Goal: Transaction & Acquisition: Purchase product/service

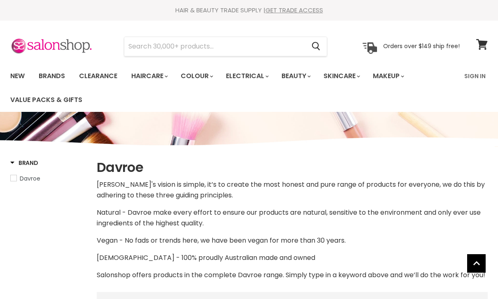
select select "manual"
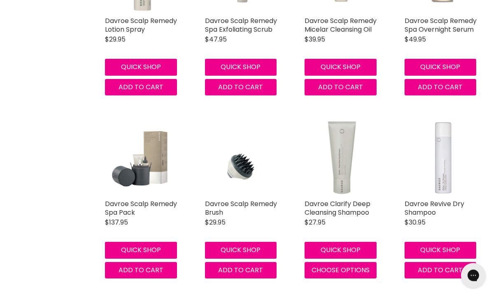
scroll to position [964, 0]
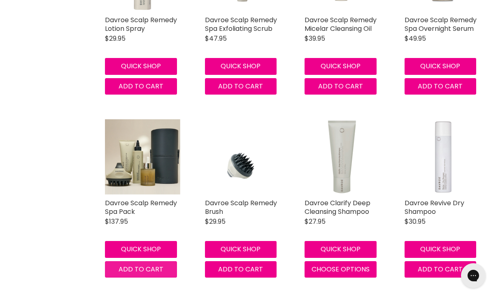
click at [117, 278] on button "Add to cart" at bounding box center [141, 270] width 72 height 16
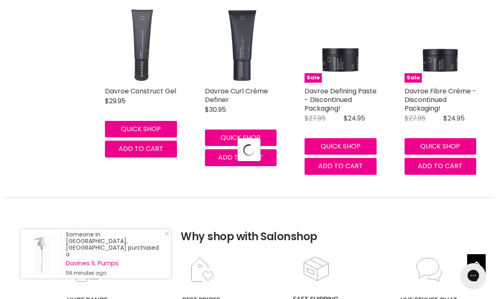
select select "manual"
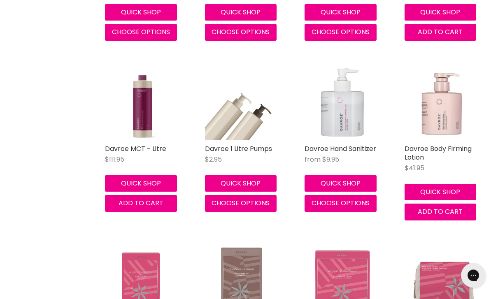
scroll to position [4064, 0]
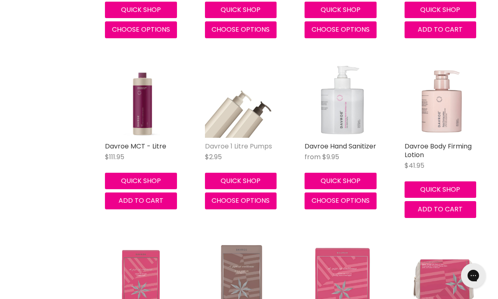
click at [266, 142] on link "Davroe 1 Litre Pumps" at bounding box center [238, 146] width 67 height 9
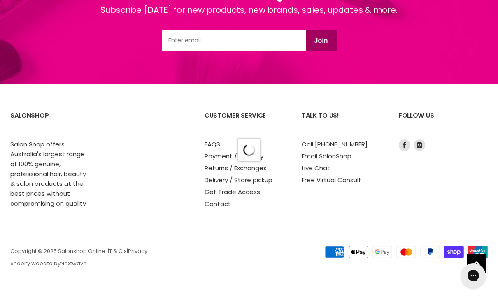
select select "manual"
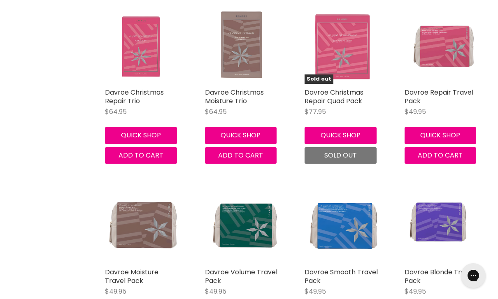
scroll to position [4281, 0]
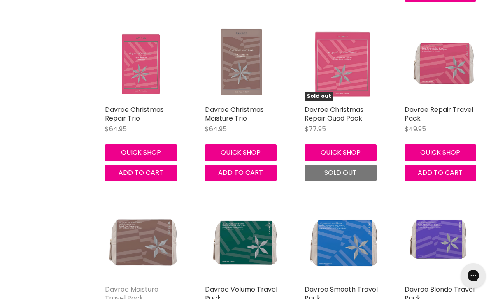
click at [114, 285] on link "Davroe Moisture Travel Pack" at bounding box center [132, 294] width 54 height 18
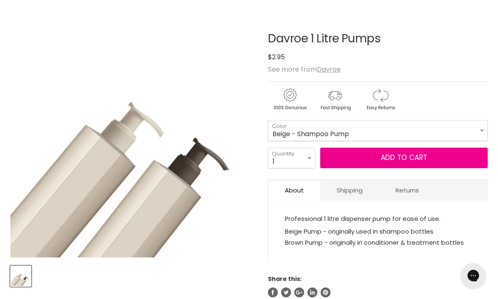
scroll to position [112, 0]
click at [427, 138] on select "Beige - Shampoo Pump Brown - Conditioner & Treatment Pump" at bounding box center [378, 130] width 220 height 21
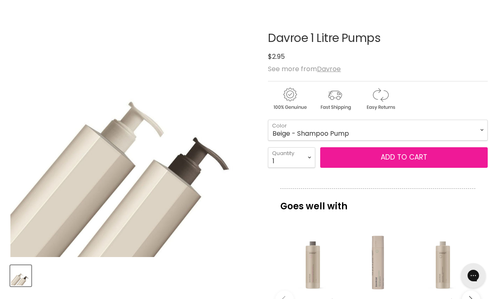
click at [474, 159] on button "Add to cart" at bounding box center [404, 157] width 168 height 21
click at [461, 164] on button "Add to cart" at bounding box center [404, 157] width 168 height 21
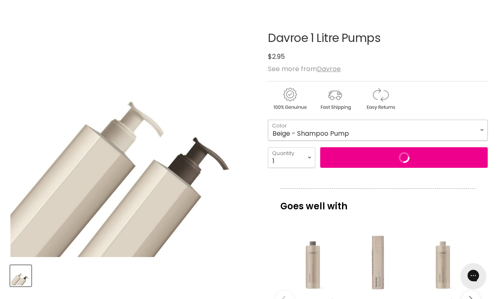
click at [430, 138] on select "Beige - Shampoo Pump Brown - Conditioner & Treatment Pump" at bounding box center [378, 130] width 220 height 21
click at [443, 132] on select "Beige - Shampoo Pump Brown - Conditioner & Treatment Pump" at bounding box center [378, 130] width 220 height 21
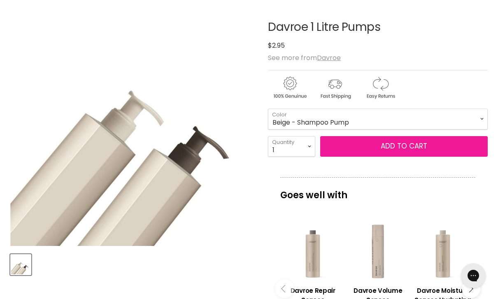
click at [426, 139] on button "Add to cart" at bounding box center [404, 146] width 168 height 21
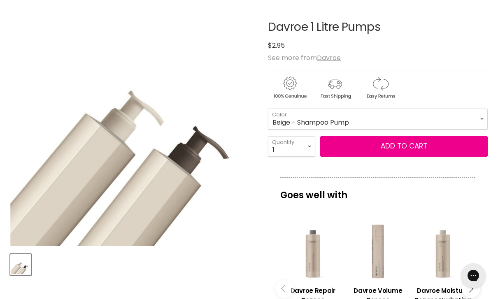
click at [437, 120] on select "Beige - Shampoo Pump Brown - Conditioner & Treatment Pump" at bounding box center [378, 119] width 220 height 21
click at [439, 120] on select "Beige - Shampoo Pump Brown - Conditioner & Treatment Pump" at bounding box center [378, 119] width 220 height 21
select select "Brown - Conditioner & Treatment Pump"
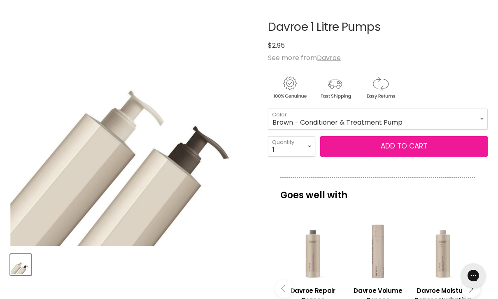
click at [433, 148] on button "Add to cart" at bounding box center [404, 146] width 168 height 21
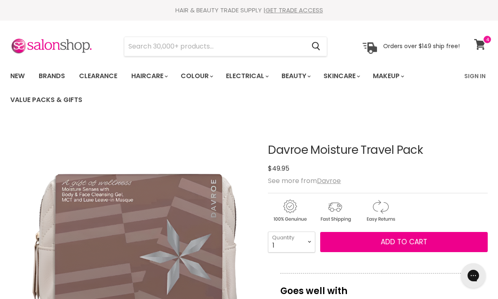
click at [485, 45] on icon at bounding box center [481, 44] width 12 height 11
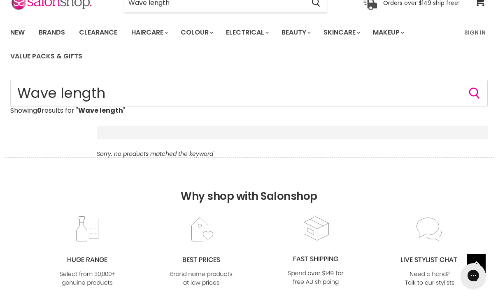
scroll to position [30, 0]
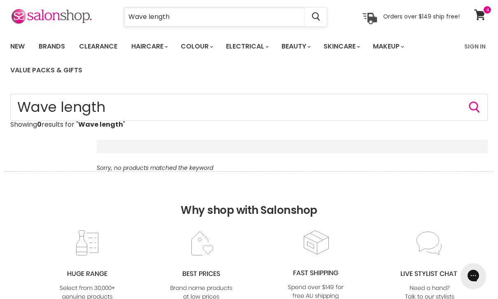
click at [201, 21] on input "Wave length" at bounding box center [214, 16] width 181 height 19
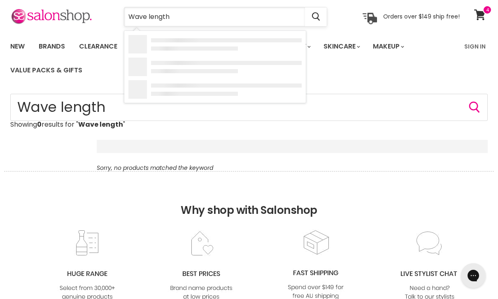
scroll to position [29, 0]
type input "W"
type input "Smooth operator"
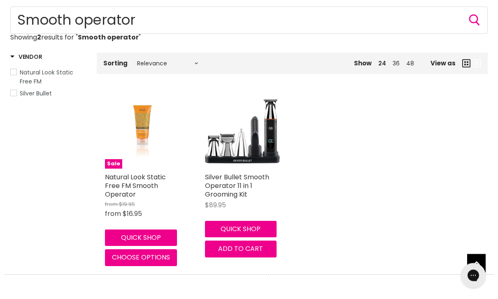
scroll to position [136, 0]
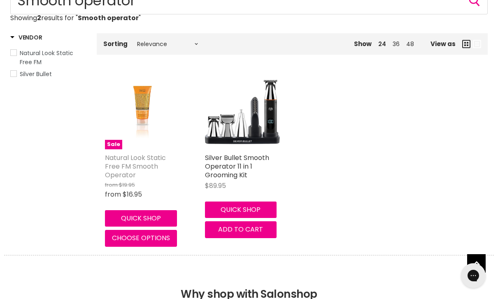
click at [115, 174] on link "Natural Look Static Free FM Smooth Operator" at bounding box center [135, 166] width 61 height 27
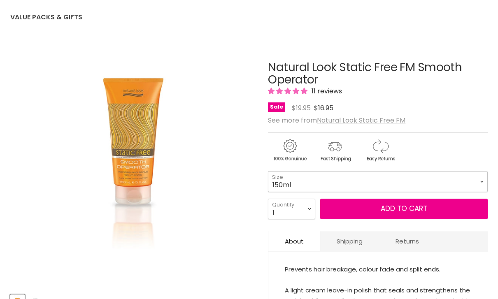
click at [464, 186] on select "150ml 500ml" at bounding box center [378, 181] width 220 height 21
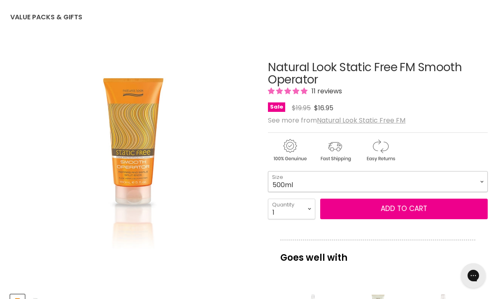
select select "500ml"
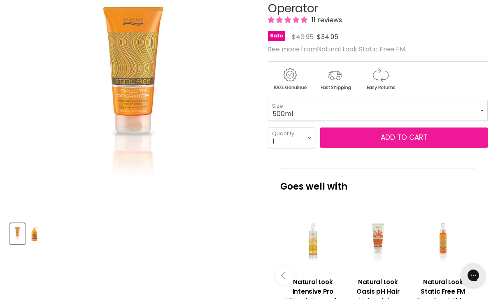
click at [477, 138] on button "Add to cart" at bounding box center [404, 138] width 168 height 21
click at [475, 144] on button "Add to cart" at bounding box center [404, 138] width 168 height 21
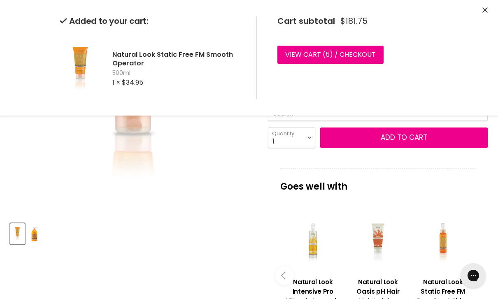
click at [41, 204] on div "Click or scroll to zoom Tap or pinch to zoom" at bounding box center [133, 93] width 246 height 246
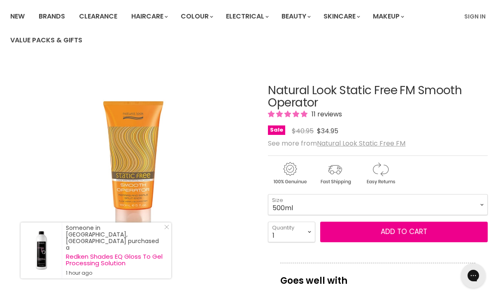
scroll to position [0, 0]
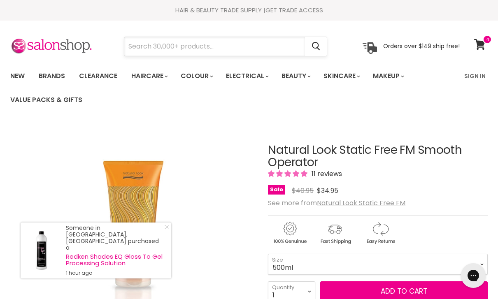
click at [283, 51] on input "Search" at bounding box center [214, 46] width 181 height 19
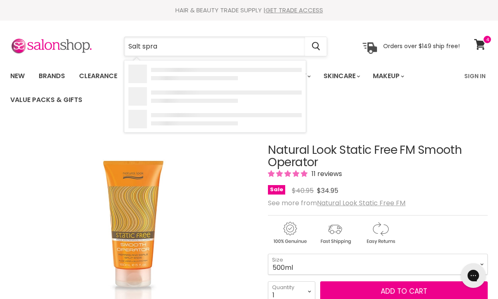
type input "Salt spray"
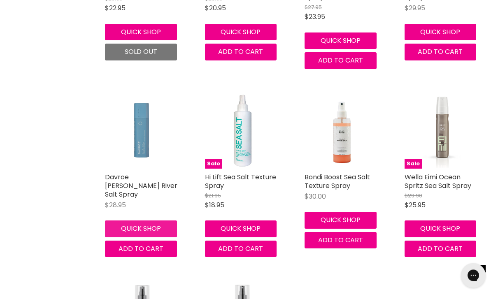
click at [118, 221] on button "Quick shop" at bounding box center [141, 229] width 72 height 16
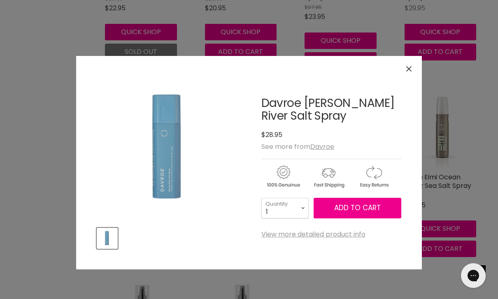
click at [387, 209] on button "Add to cart" at bounding box center [358, 208] width 88 height 21
click at [40, 206] on div "Home Search results for “Salt spray” (10) Salt spray Showing 10 results for " S…" at bounding box center [249, 145] width 498 height 654
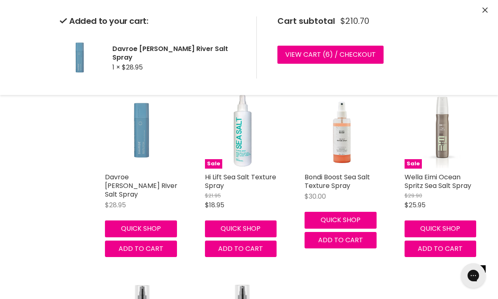
click at [50, 199] on div "Home Search results for “Salt spray” (10) Salt spray Showing 10 results for " S…" at bounding box center [249, 145] width 498 height 654
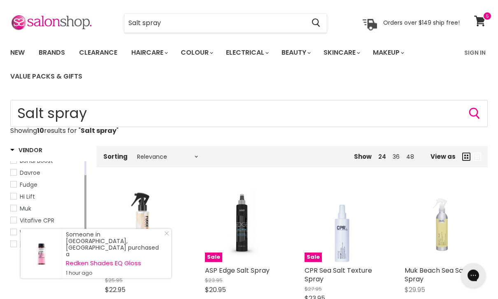
scroll to position [23, 0]
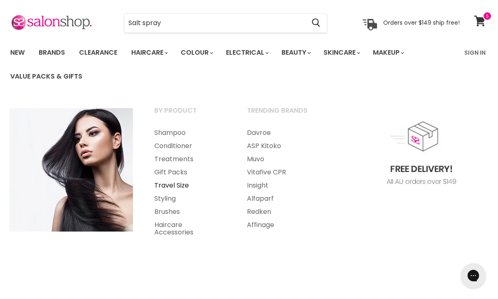
click at [159, 187] on link "Travel Size" at bounding box center [189, 185] width 91 height 13
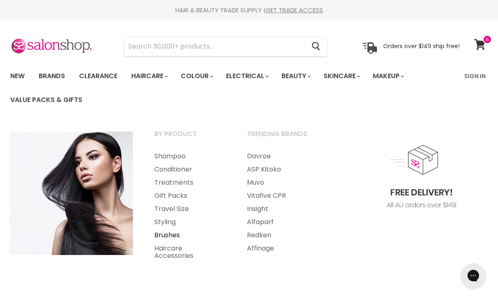
click at [161, 240] on link "Brushes" at bounding box center [189, 235] width 91 height 13
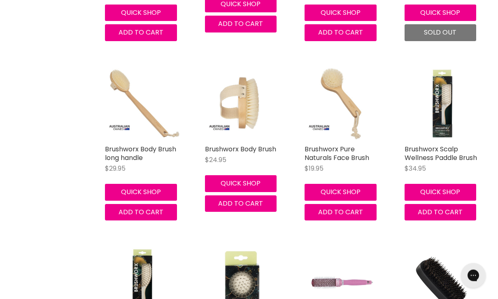
scroll to position [2073, 0]
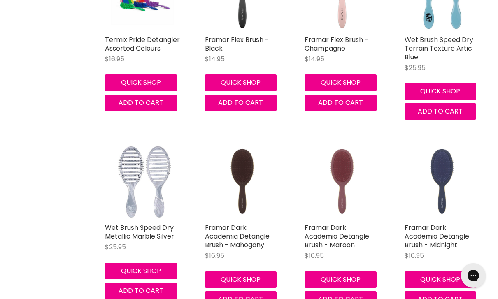
scroll to position [4140, 0]
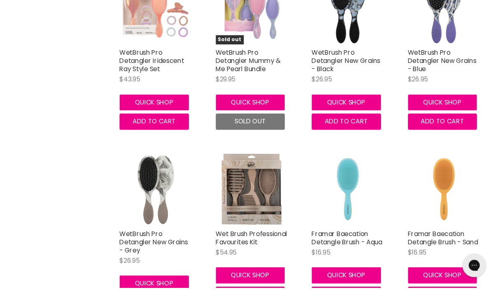
scroll to position [4897, 0]
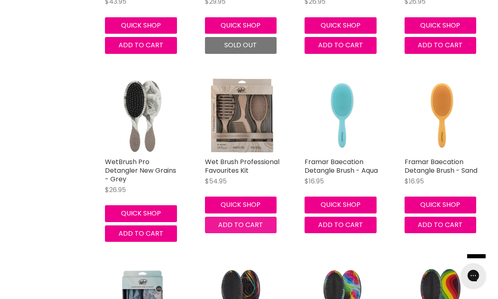
click at [217, 217] on button "Add to cart" at bounding box center [241, 225] width 72 height 16
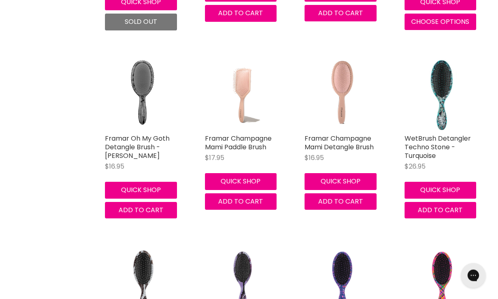
scroll to position [6792, 0]
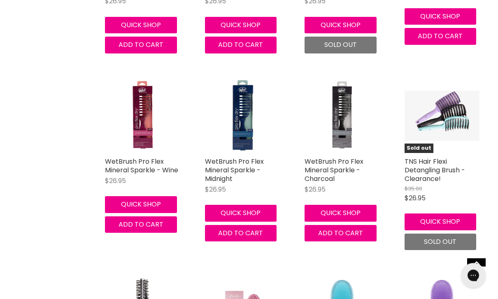
scroll to position [7726, 0]
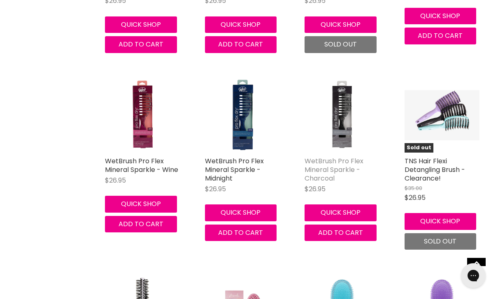
click at [348, 157] on link "WetBrush Pro Flex Mineral Sparkle - Charcoal" at bounding box center [334, 170] width 59 height 27
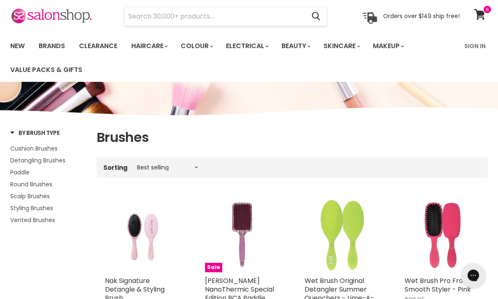
scroll to position [15, 0]
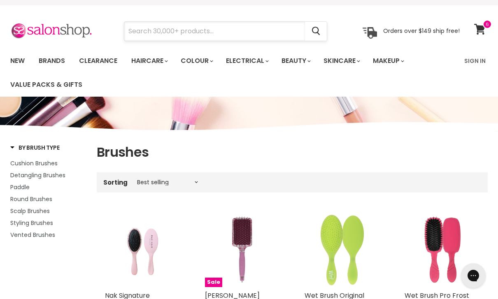
click at [137, 36] on input "Search" at bounding box center [214, 31] width 181 height 19
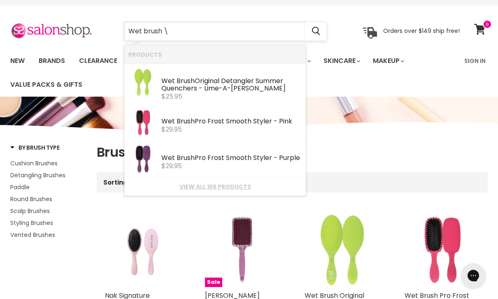
type input "Wet brush"
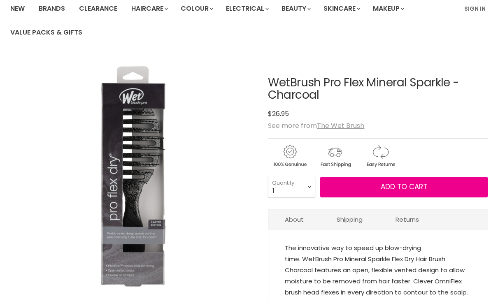
scroll to position [68, 0]
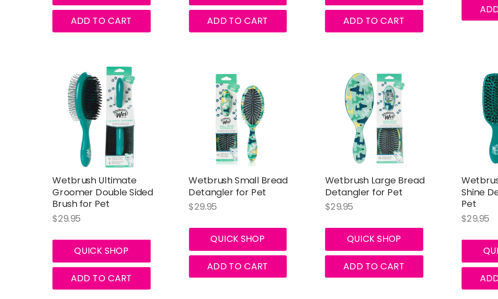
scroll to position [1053, 0]
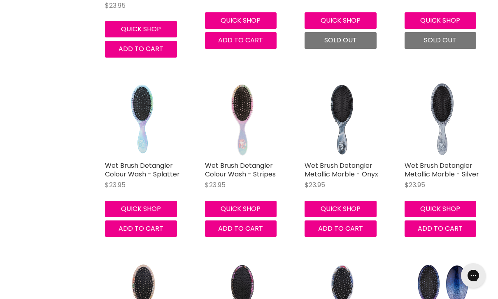
scroll to position [4363, 0]
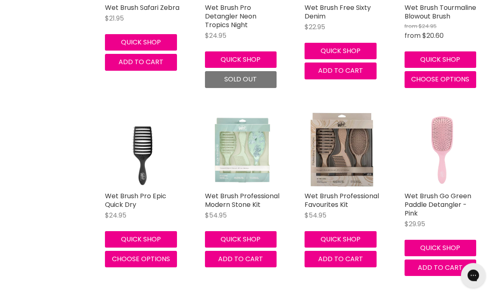
scroll to position [5429, 0]
click at [108, 192] on link "Wet Brush Pro Epic Quick Dry" at bounding box center [135, 201] width 61 height 18
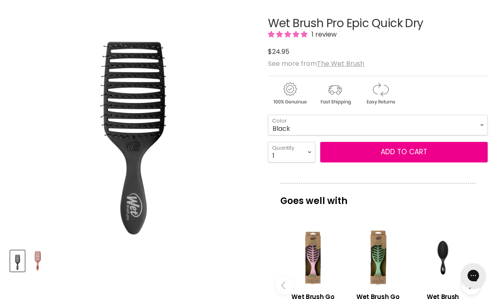
scroll to position [157, 0]
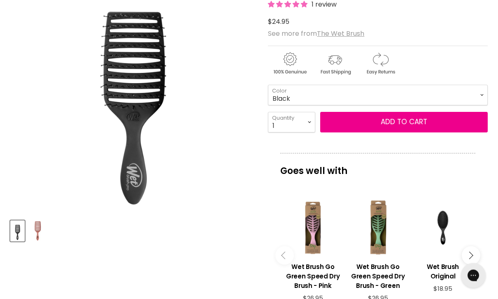
click at [43, 234] on img "Product thumbnails" at bounding box center [37, 231] width 19 height 19
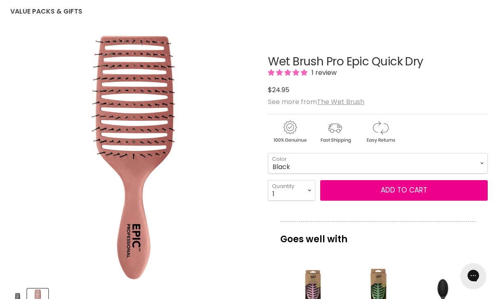
scroll to position [96, 0]
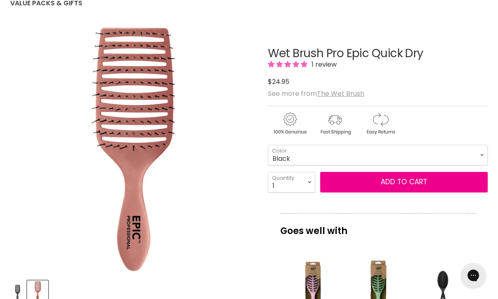
click at [19, 298] on img "Product thumbnails" at bounding box center [17, 291] width 13 height 19
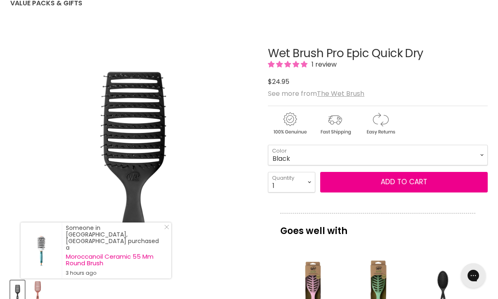
click at [39, 289] on img "Product thumbnails" at bounding box center [37, 291] width 19 height 19
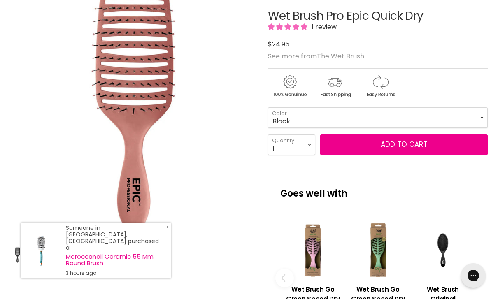
scroll to position [134, 0]
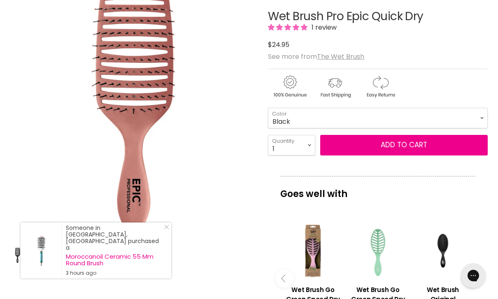
click at [391, 245] on div "Main content" at bounding box center [378, 250] width 57 height 57
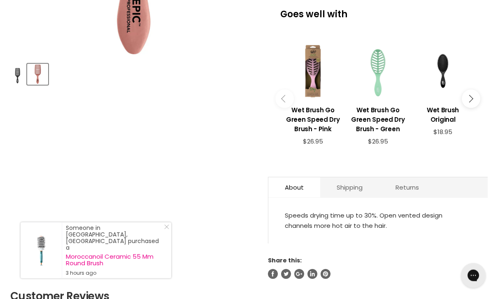
scroll to position [349, 0]
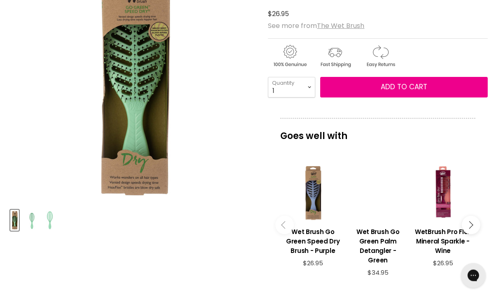
scroll to position [177, 0]
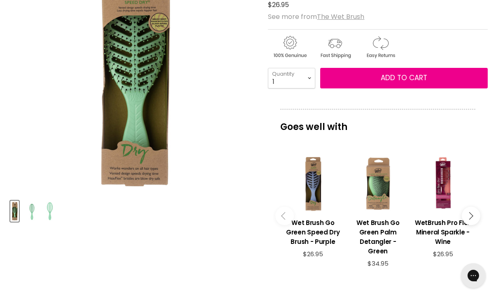
click at [30, 208] on img "Product thumbnails" at bounding box center [31, 211] width 19 height 19
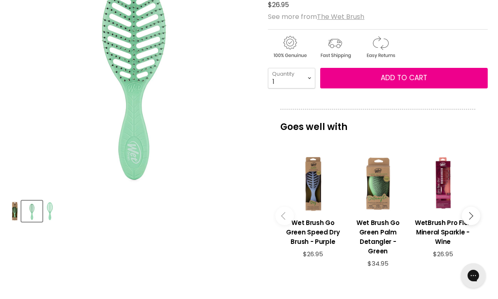
click at [49, 215] on img "Product thumbnails" at bounding box center [50, 211] width 8 height 19
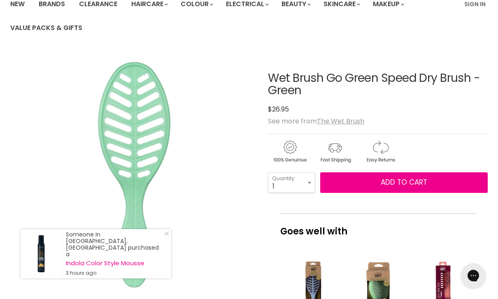
scroll to position [69, 0]
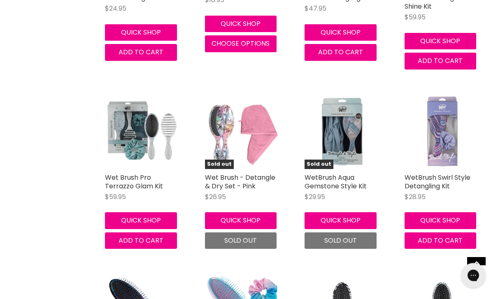
scroll to position [2019, 0]
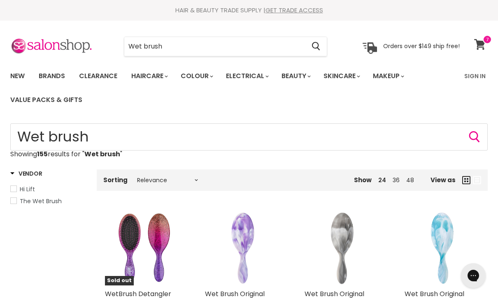
click at [477, 42] on icon at bounding box center [481, 44] width 12 height 11
click at [480, 37] on link "View cart" at bounding box center [481, 44] width 22 height 19
